Goal: Information Seeking & Learning: Learn about a topic

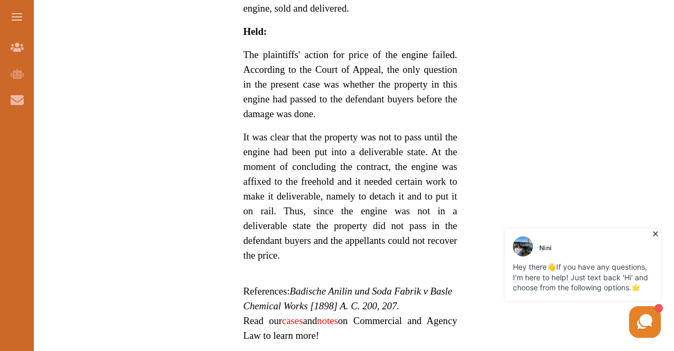
scroll to position [859, 0]
click at [281, 129] on p "It was clear that the property was not to pass until the engine had been put in…" at bounding box center [351, 195] width 214 height 133
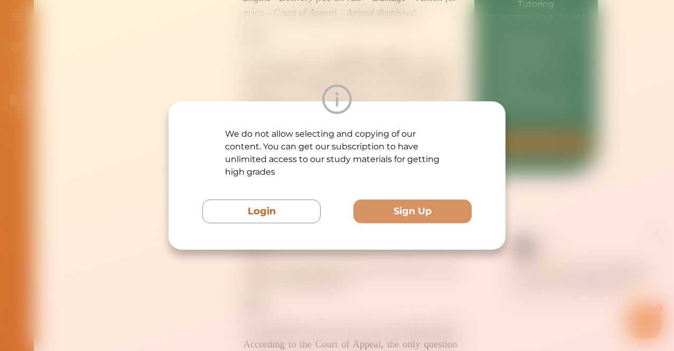
scroll to position [583, 0]
click at [407, 98] on div at bounding box center [337, 100] width 337 height 30
click at [400, 206] on button "Sign Up" at bounding box center [413, 212] width 118 height 24
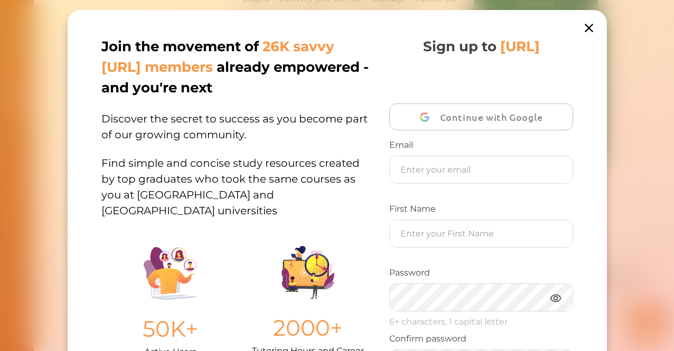
scroll to position [207, 0]
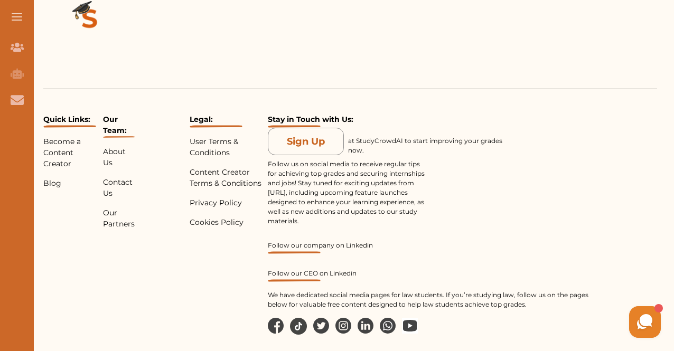
scroll to position [1562, 0]
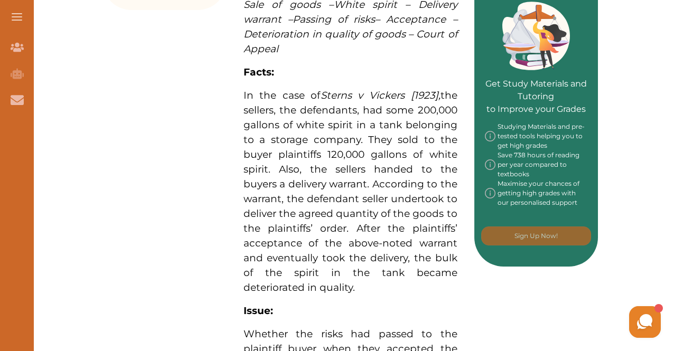
scroll to position [520, 0]
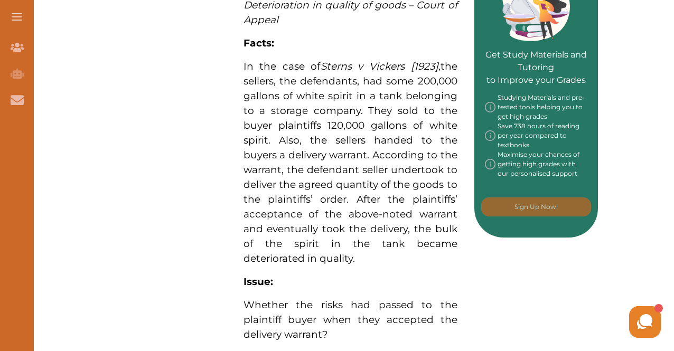
drag, startPoint x: 241, startPoint y: 66, endPoint x: 359, endPoint y: 261, distance: 227.7
click at [359, 261] on div "Sterns v Vickers [1923] concerns, inter alia, sale of goods and passing of the …" at bounding box center [351, 167] width 248 height 952
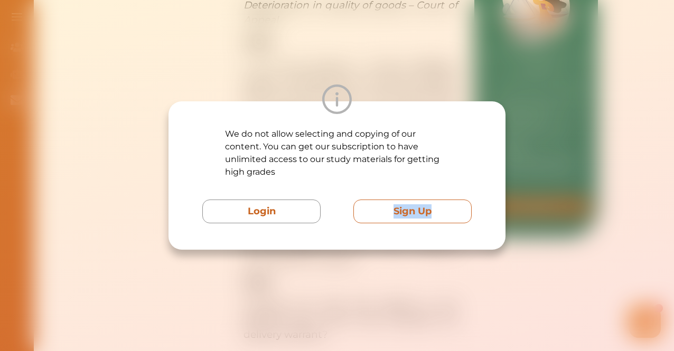
click at [388, 213] on div "We do not allow selecting and copying of our content. You can get our subscript…" at bounding box center [337, 175] width 674 height 351
click at [388, 213] on button "Sign Up" at bounding box center [413, 212] width 118 height 24
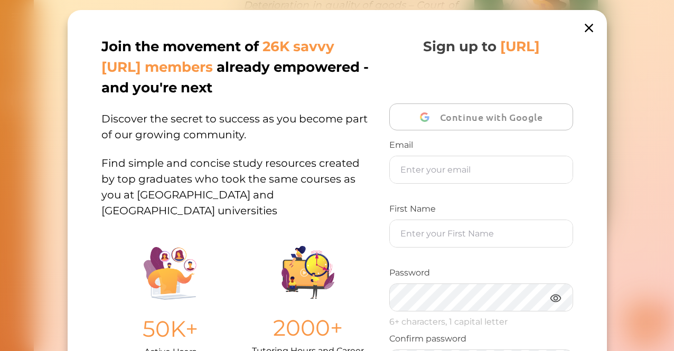
scroll to position [207, 0]
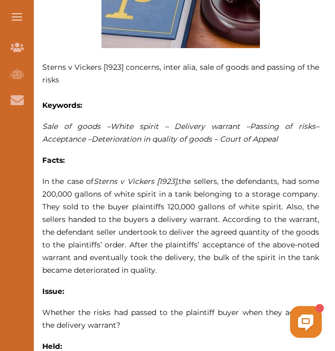
scroll to position [494, 0]
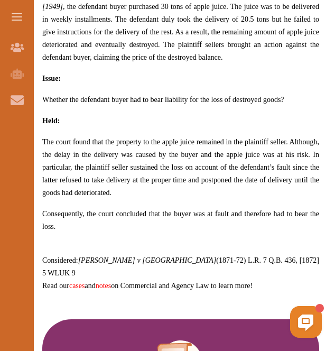
scroll to position [752, 0]
